Goal: Book appointment/travel/reservation

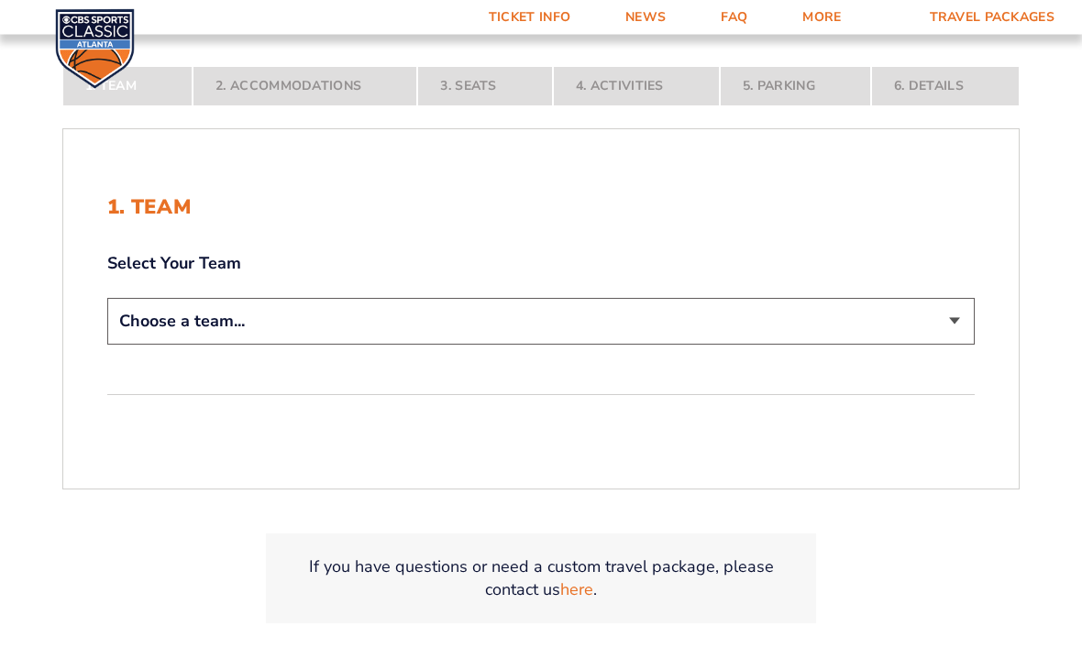
click at [966, 341] on select "Choose a team... [US_STATE] Wildcats [US_STATE] State Buckeyes [US_STATE] Tar H…" at bounding box center [540, 322] width 867 height 47
select select "12756"
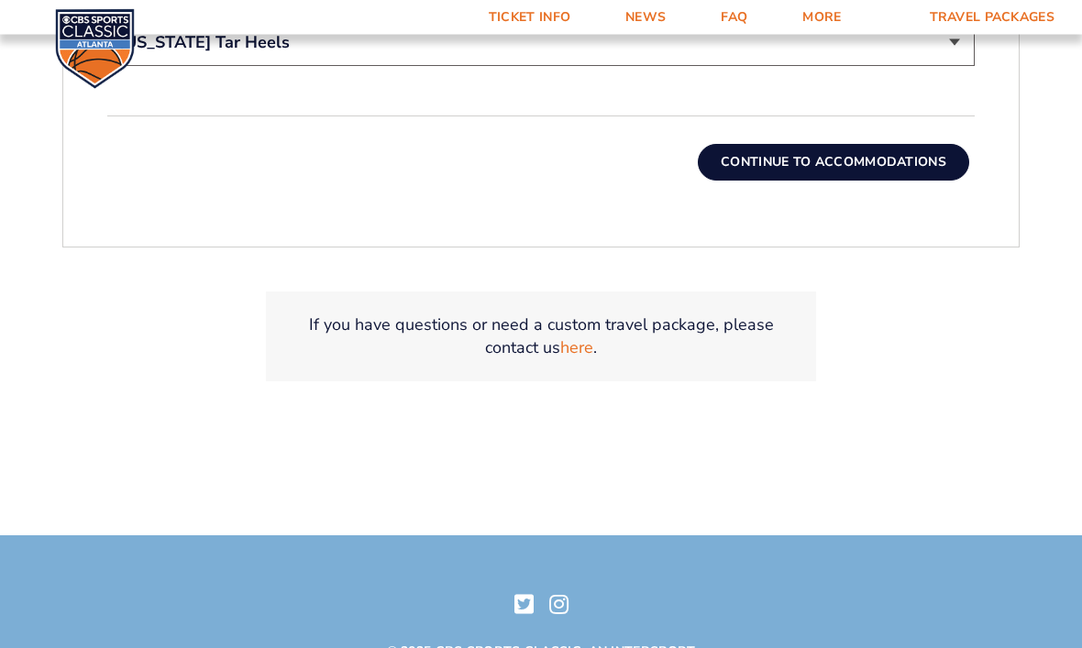
scroll to position [731, 0]
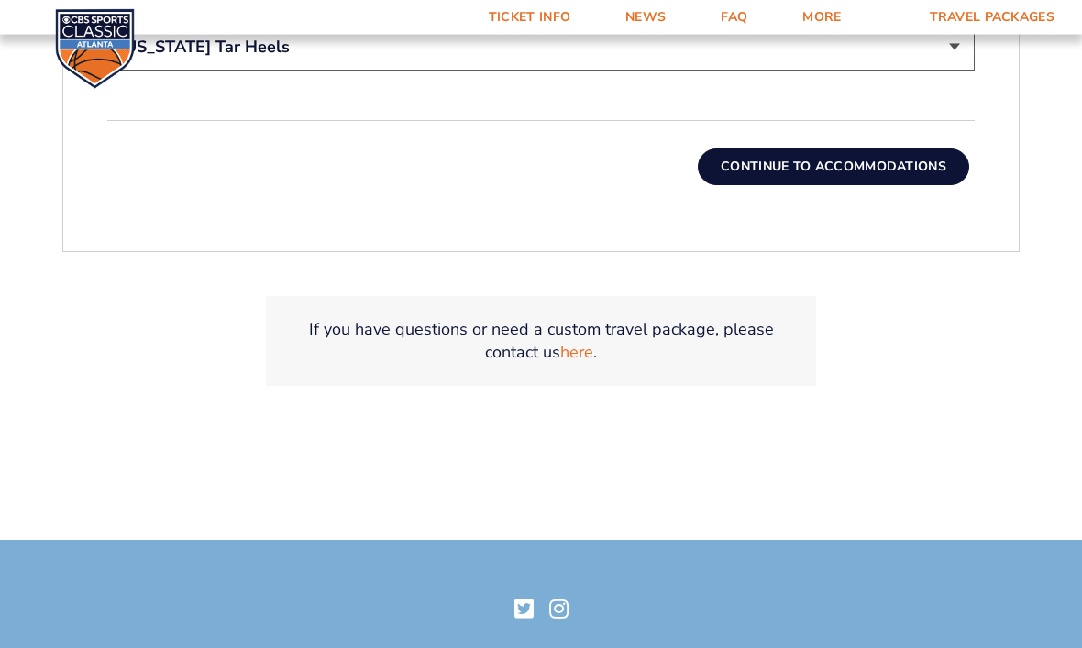
click at [885, 184] on button "Continue To Accommodations" at bounding box center [832, 167] width 271 height 37
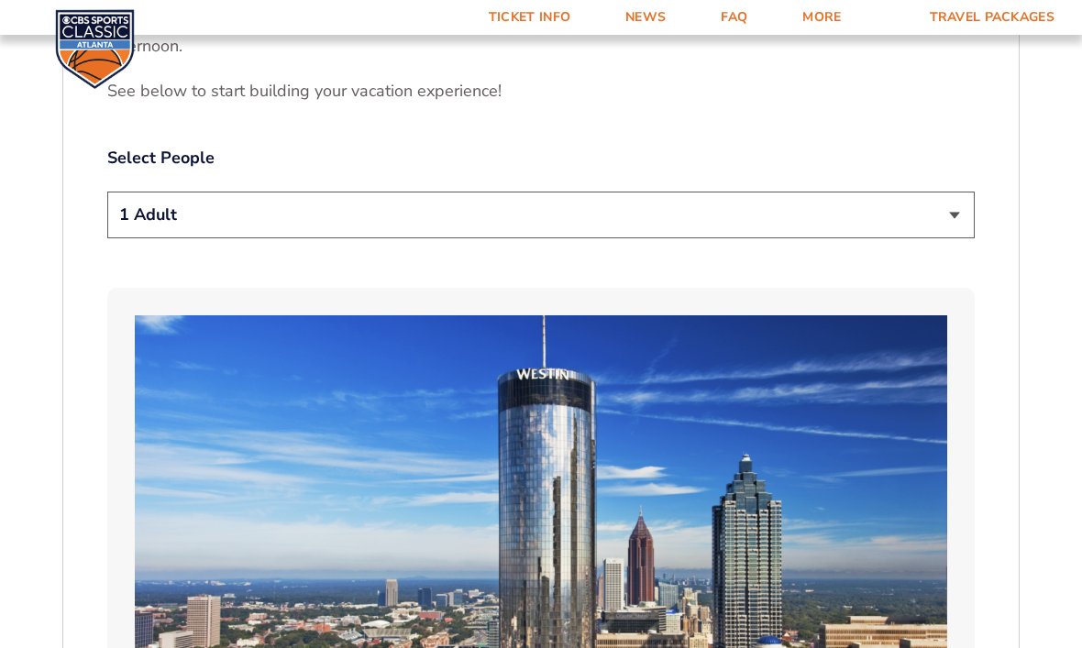
scroll to position [954, 0]
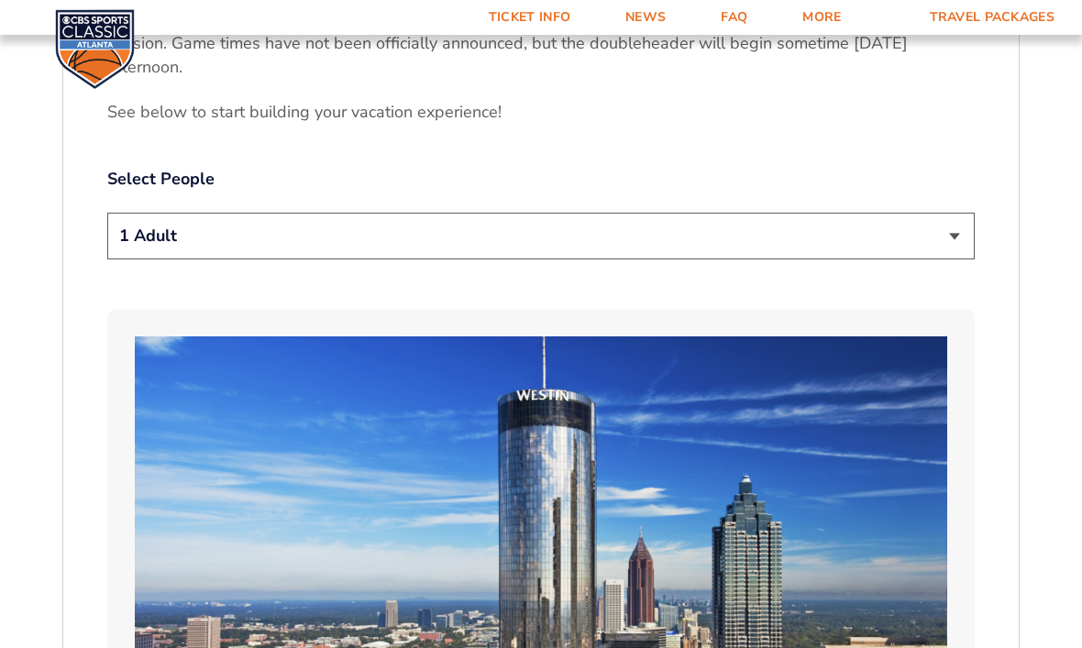
click at [962, 255] on select "1 Adult 2 Adults 3 Adults 4 Adults 2 Adults + 1 Child 2 Adults + 2 Children 2 A…" at bounding box center [540, 236] width 867 height 47
select select "2 Adults"
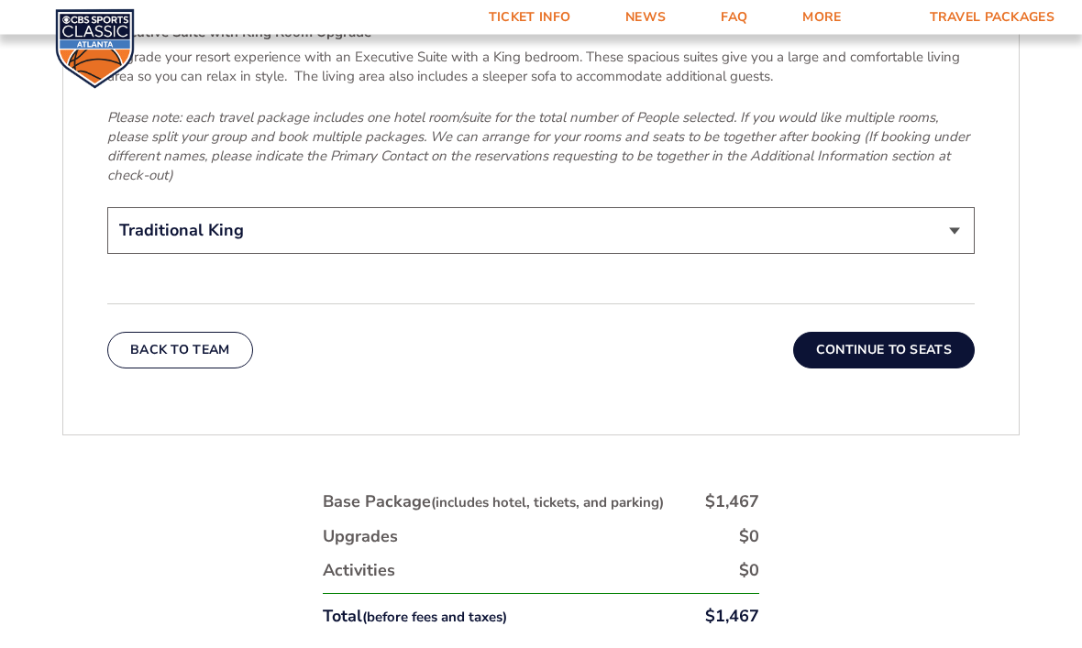
click at [954, 230] on select "Traditional King Traditional with 2 Queen Beds Upgrade (+$45 per night) Premium…" at bounding box center [540, 231] width 867 height 47
select select "Traditional with 2 Queen Beds Upgrade"
click at [889, 354] on button "Continue To Seats" at bounding box center [883, 350] width 181 height 37
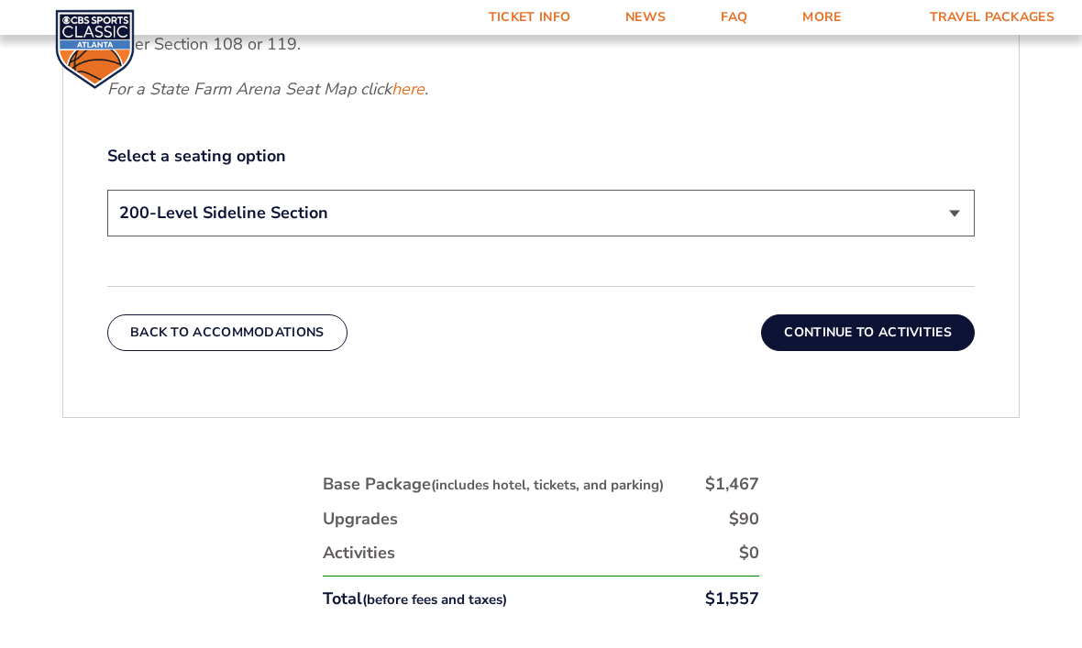
scroll to position [942, 0]
click at [959, 237] on select "200-Level Sideline Section 100-Level Corner Seat Upgrade (+$120 per person) 100…" at bounding box center [540, 214] width 867 height 47
click at [890, 351] on button "Continue To Activities" at bounding box center [868, 333] width 214 height 37
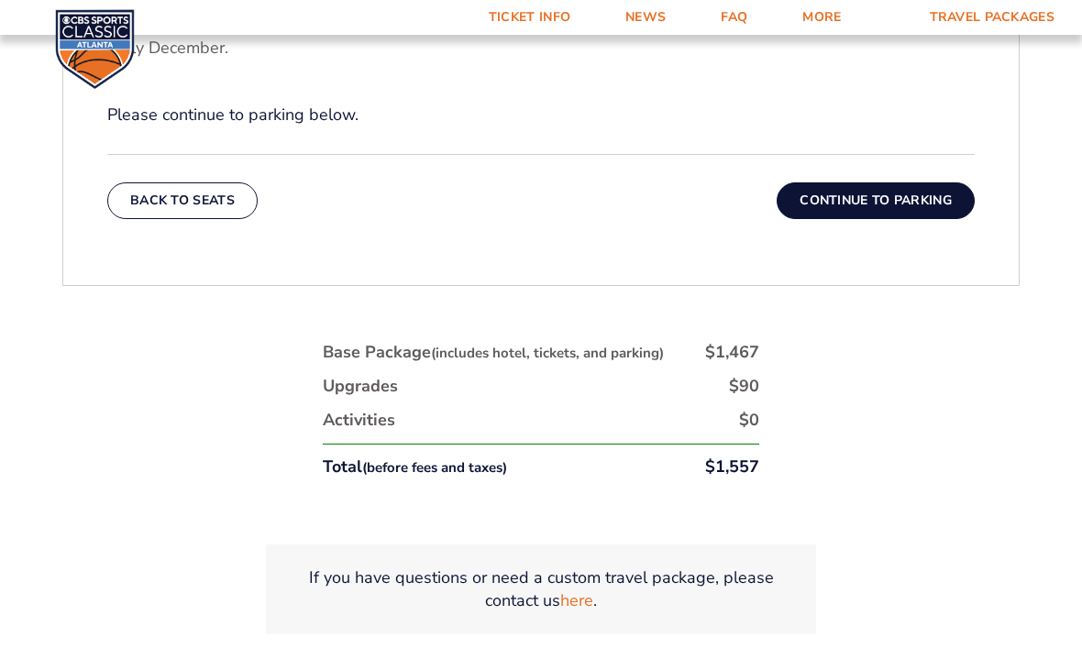
scroll to position [875, 0]
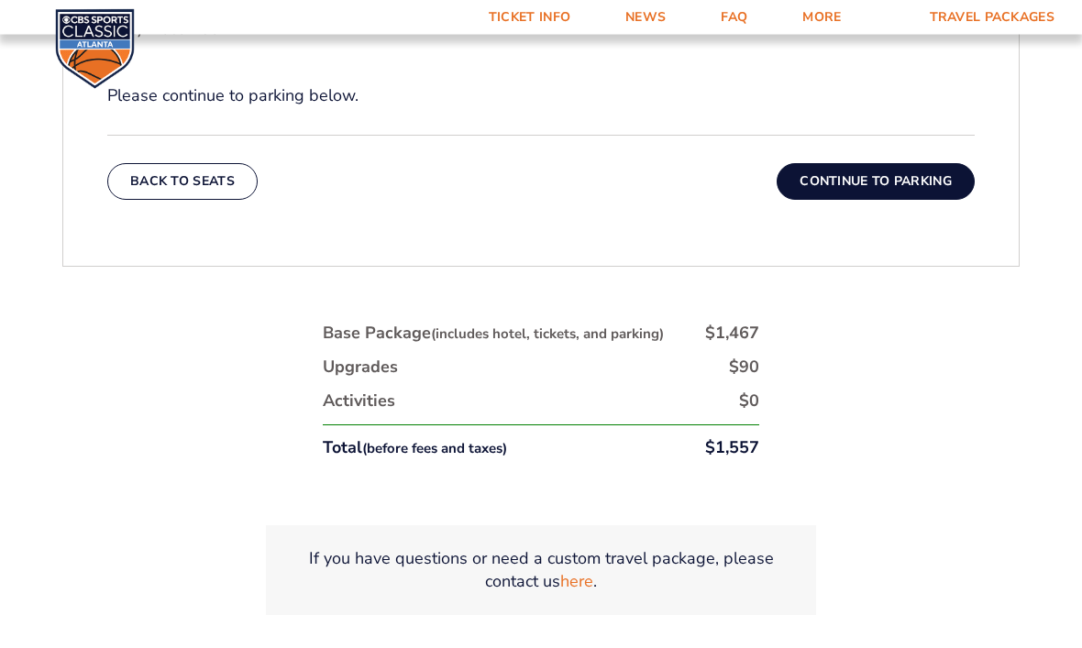
click at [875, 201] on button "Continue To Parking" at bounding box center [875, 182] width 198 height 37
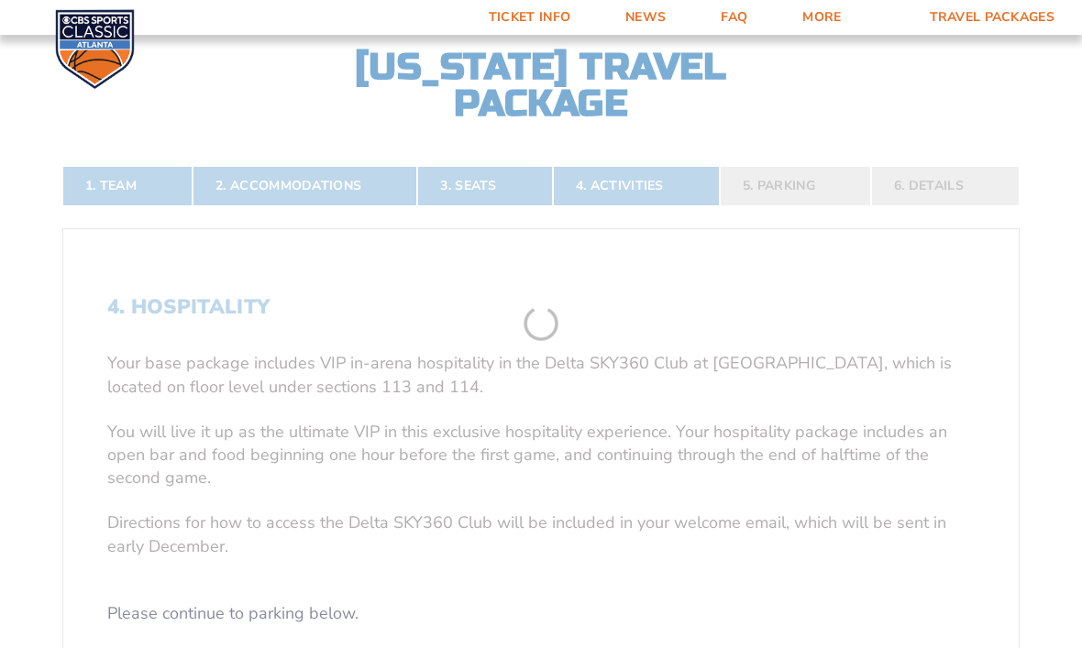
scroll to position [335, 0]
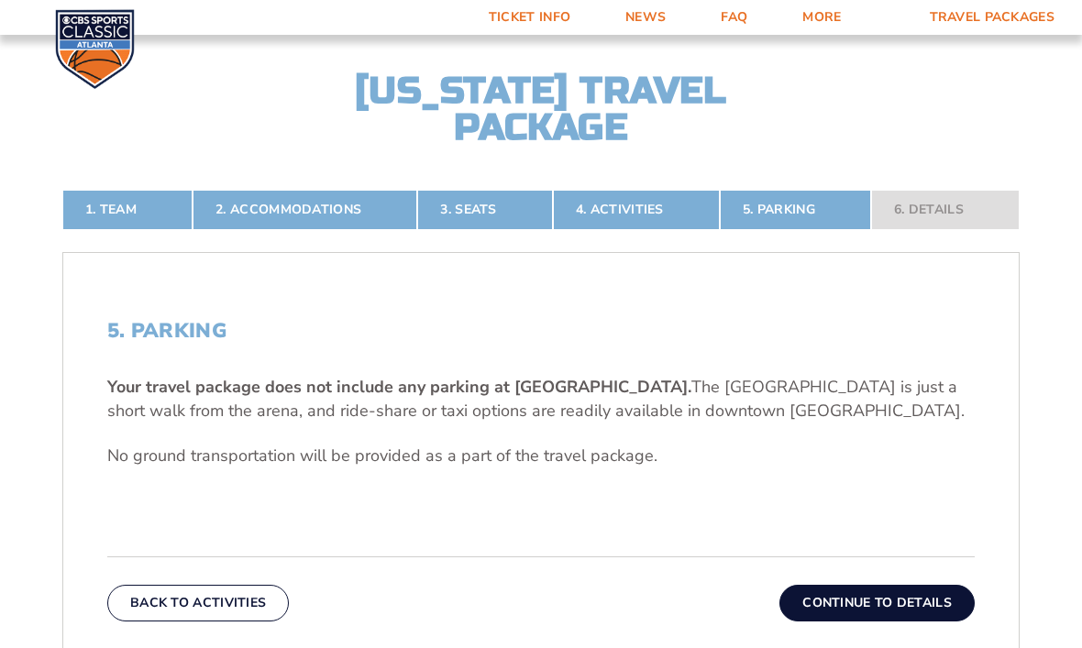
click at [859, 621] on button "Continue To Details" at bounding box center [876, 603] width 195 height 37
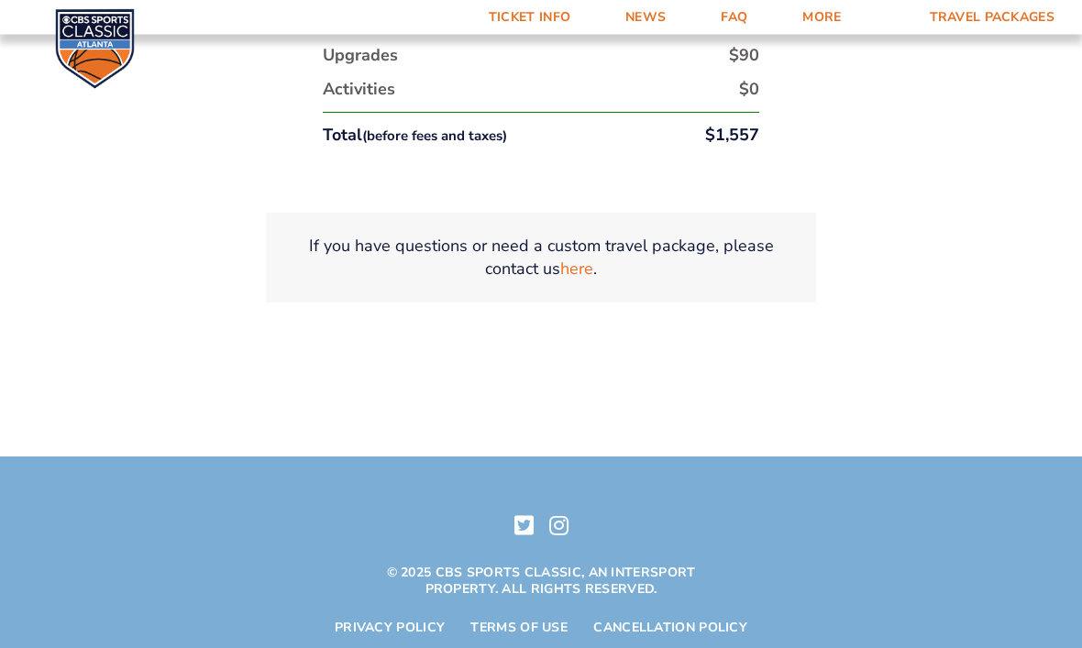
scroll to position [1162, 0]
